Goal: Use online tool/utility

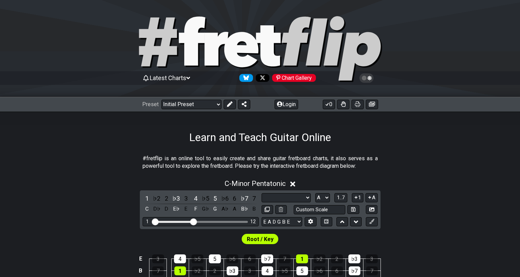
select select "Scale"
select select "A"
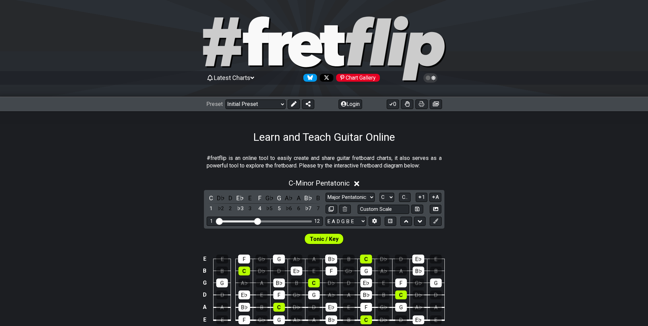
select select "Major Pentatonic"
